Goal: Find specific page/section: Find specific page/section

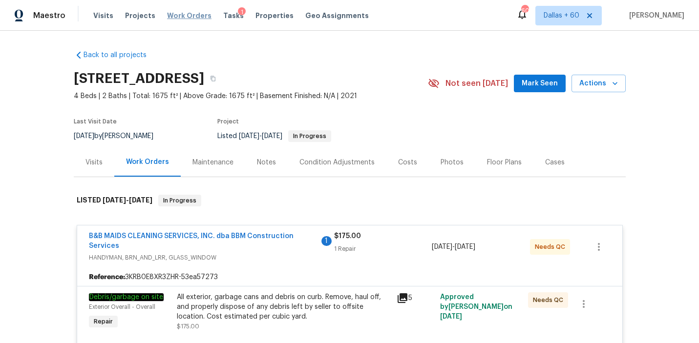
click at [172, 16] on span "Work Orders" at bounding box center [189, 16] width 44 height 10
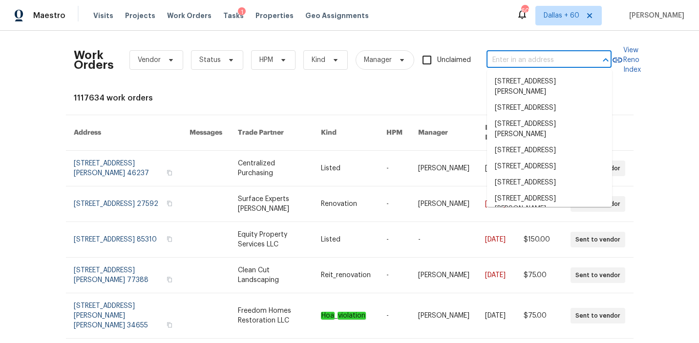
click at [513, 63] on input "text" at bounding box center [536, 60] width 98 height 15
paste input "[STREET_ADDRESS]"
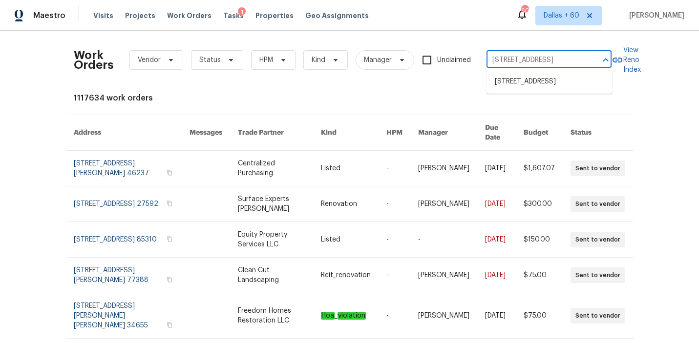
type input "[STREET_ADDRESS]"
click at [520, 87] on li "[STREET_ADDRESS]" at bounding box center [549, 82] width 125 height 16
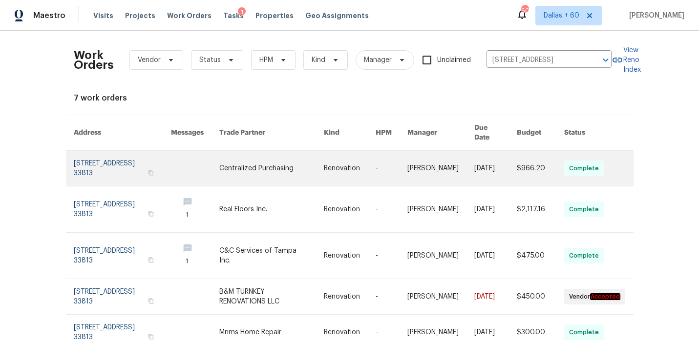
click at [287, 161] on link at bounding box center [271, 168] width 105 height 35
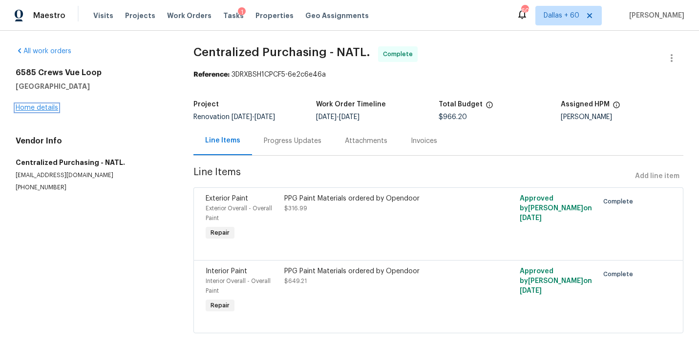
click at [41, 106] on link "Home details" at bounding box center [37, 108] width 42 height 7
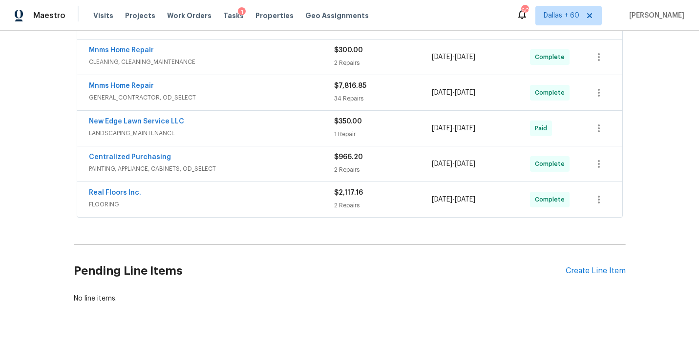
scroll to position [258, 0]
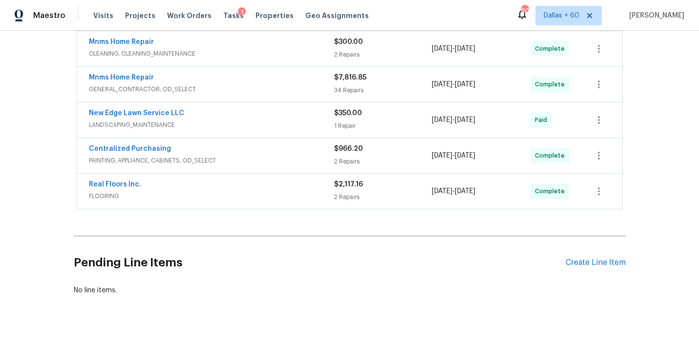
click at [297, 190] on div "Real Floors Inc." at bounding box center [211, 186] width 245 height 12
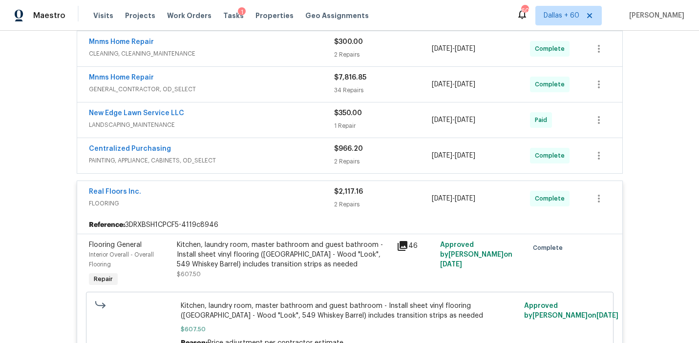
click at [295, 156] on span "PAINTING, APPLIANCE, CABINETS, OD_SELECT" at bounding box center [211, 161] width 245 height 10
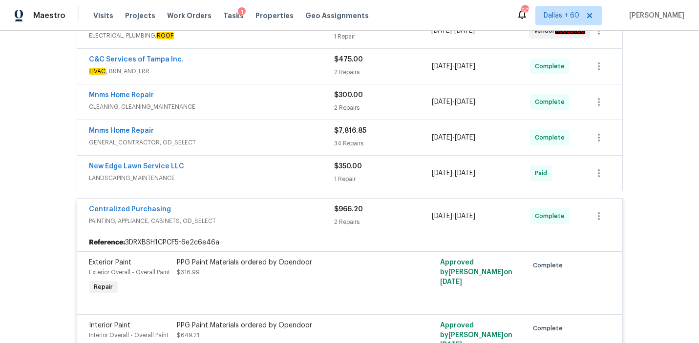
click at [294, 164] on div "New Edge Lawn Service LLC" at bounding box center [211, 168] width 245 height 12
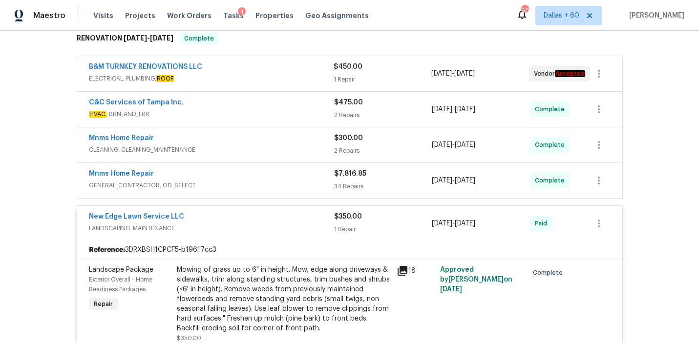
scroll to position [163, 0]
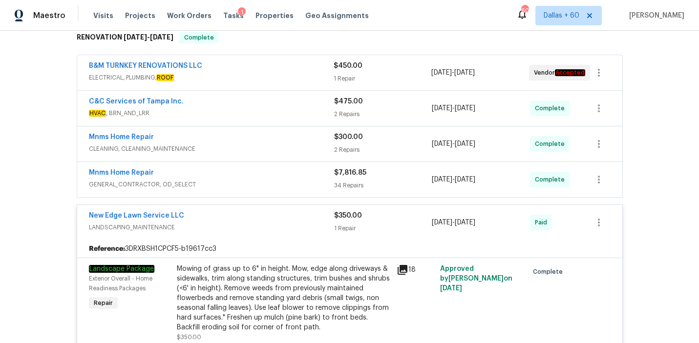
click at [294, 170] on div "Mnms Home Repair" at bounding box center [211, 174] width 245 height 12
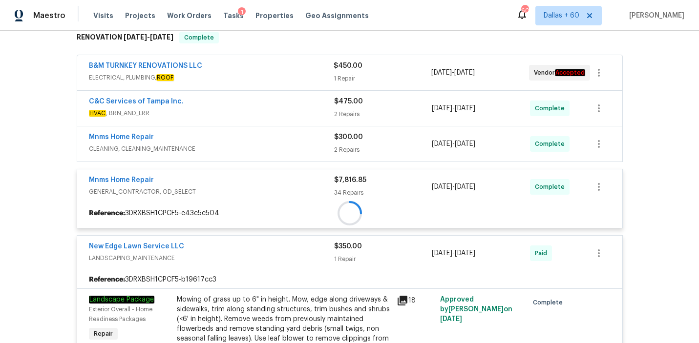
scroll to position [135, 0]
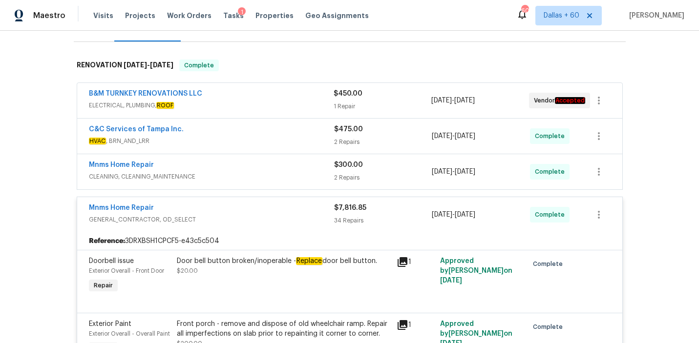
click at [295, 171] on div "Mnms Home Repair" at bounding box center [211, 166] width 245 height 12
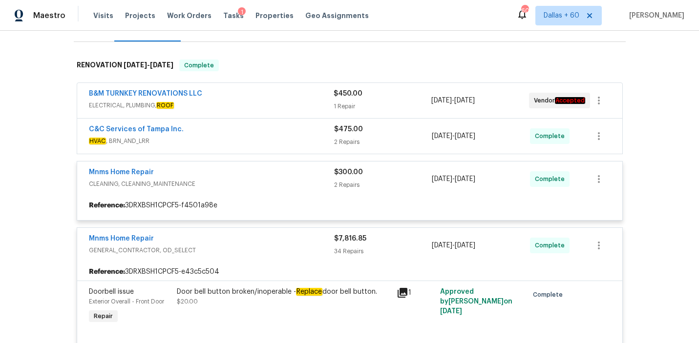
scroll to position [101, 0]
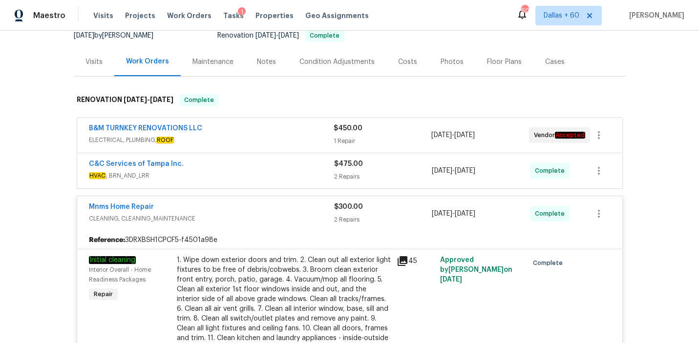
click at [295, 169] on div "C&C Services of Tampa Inc." at bounding box center [211, 165] width 245 height 12
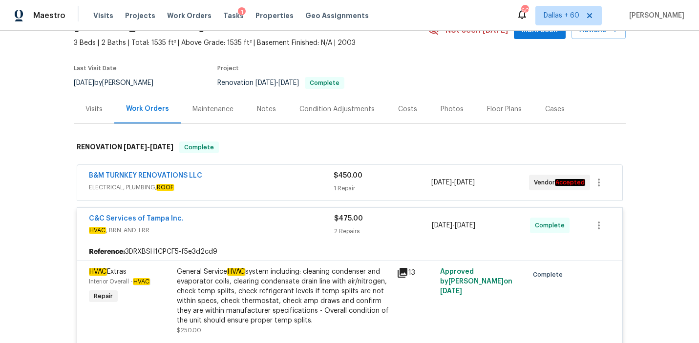
scroll to position [54, 0]
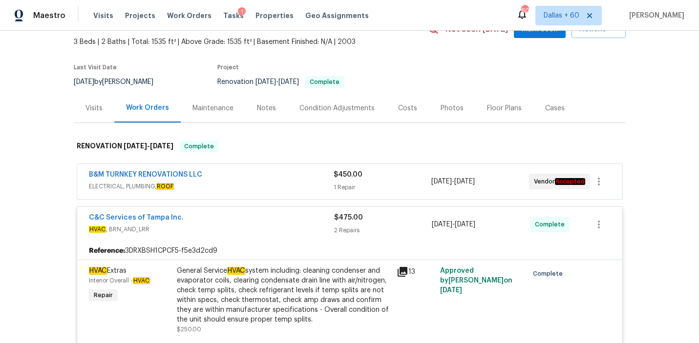
click at [294, 174] on div "B&M TURNKEY RENOVATIONS LLC" at bounding box center [211, 176] width 245 height 12
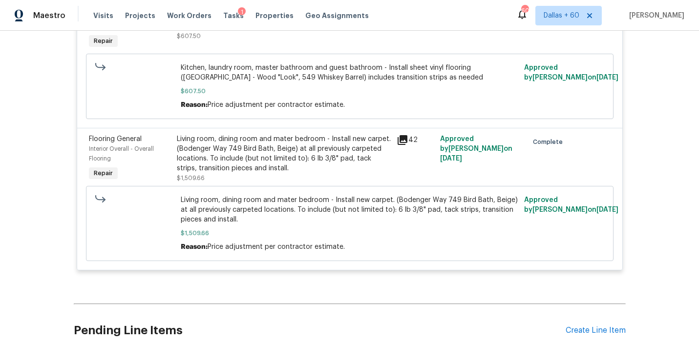
scroll to position [4106, 0]
click at [199, 144] on div "Living room, dining room and mater bedroom - Install new carpet. (Bodenger Way …" at bounding box center [284, 152] width 214 height 39
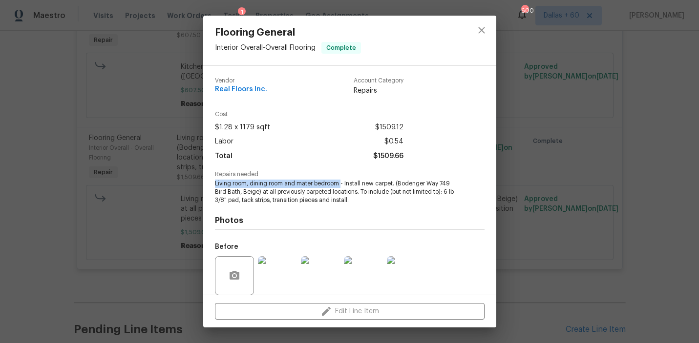
drag, startPoint x: 214, startPoint y: 183, endPoint x: 341, endPoint y: 185, distance: 127.0
click at [341, 185] on div "Vendor Real Floors Inc. Account Category Repairs Cost $1.28 x 1179 sqft $1509.1…" at bounding box center [349, 180] width 293 height 229
copy span "Living room, dining room and mater bedroom"
click at [63, 172] on div "Flooring General Interior Overall - Overall Flooring Complete Vendor Real Floor…" at bounding box center [349, 171] width 699 height 343
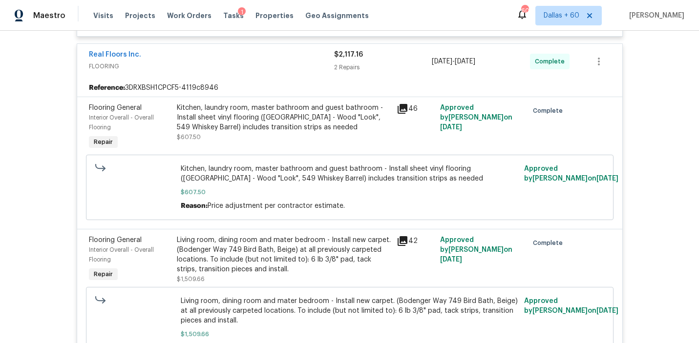
scroll to position [4004, 0]
click at [256, 126] on div "Kitchen, laundry room, master bathroom and guest bathroom - Install sheet vinyl…" at bounding box center [284, 118] width 214 height 29
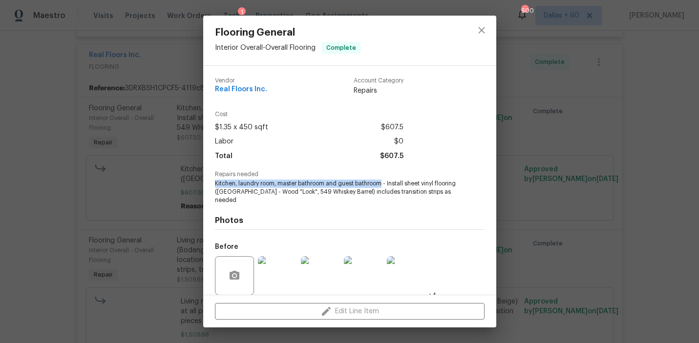
drag, startPoint x: 212, startPoint y: 184, endPoint x: 383, endPoint y: 183, distance: 170.5
click at [383, 183] on div "Vendor Real Floors Inc. Account Category Repairs Cost $1.35 x 450 sqft $607.5 L…" at bounding box center [349, 180] width 293 height 229
copy span "Kitchen, laundry room, master bathroom and guest bathroom"
click at [97, 162] on div "Flooring General Interior Overall - Overall Flooring Complete Vendor Real Floor…" at bounding box center [349, 171] width 699 height 343
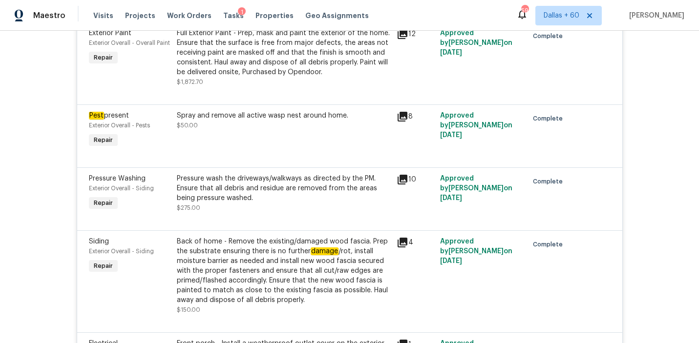
scroll to position [1172, 0]
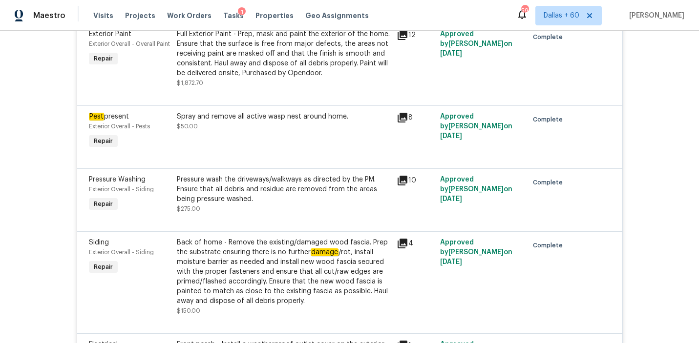
click at [247, 142] on div "Spray and remove all active wasp nest around home. $50.00" at bounding box center [284, 131] width 220 height 45
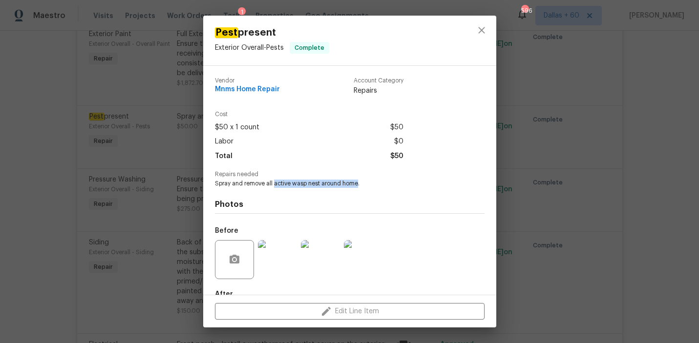
drag, startPoint x: 275, startPoint y: 184, endPoint x: 358, endPoint y: 184, distance: 83.5
click at [358, 184] on span "Spray and remove all active wasp nest around home." at bounding box center [336, 184] width 243 height 8
copy span "active wasp nest around home"
drag, startPoint x: 214, startPoint y: 92, endPoint x: 292, endPoint y: 92, distance: 77.7
click at [292, 92] on div "Vendor Mnms Home Repair Account Category Repairs" at bounding box center [309, 87] width 189 height 18
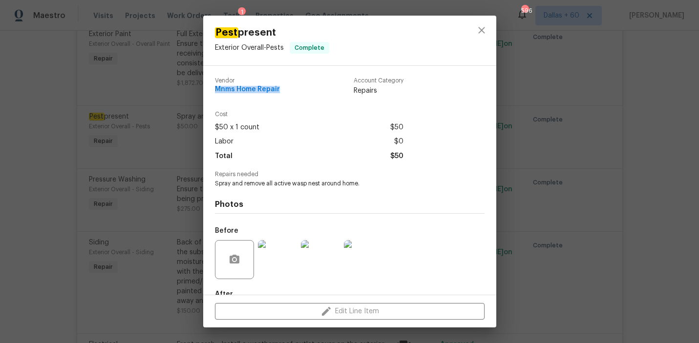
copy span "Mnms Home Repair"
click at [44, 167] on div "Pest present Exterior Overall - Pests Complete Vendor Mnms Home Repair Account …" at bounding box center [349, 171] width 699 height 343
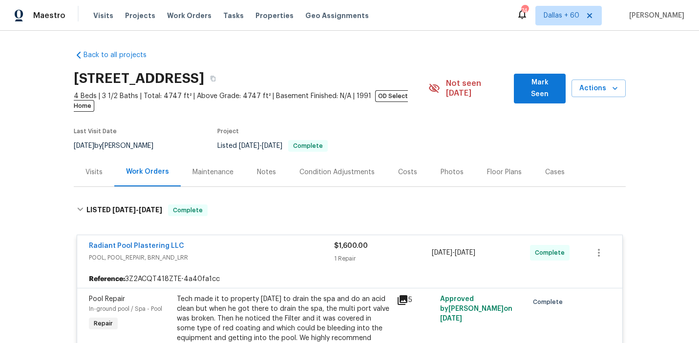
click at [93, 168] on div "Visits" at bounding box center [93, 173] width 17 height 10
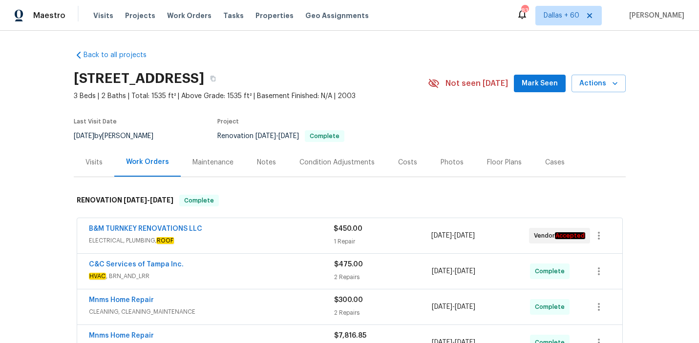
click at [94, 159] on div "Visits" at bounding box center [93, 163] width 17 height 10
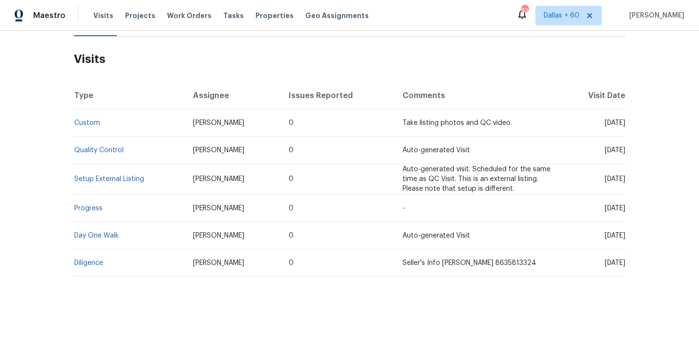
scroll to position [140, 0]
click at [107, 235] on link "Day One Walk" at bounding box center [96, 236] width 44 height 7
